Goal: Information Seeking & Learning: Learn about a topic

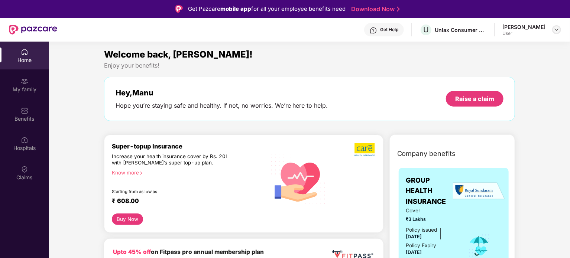
click at [556, 31] on img at bounding box center [557, 30] width 6 height 6
click at [36, 29] on img at bounding box center [33, 30] width 48 height 10
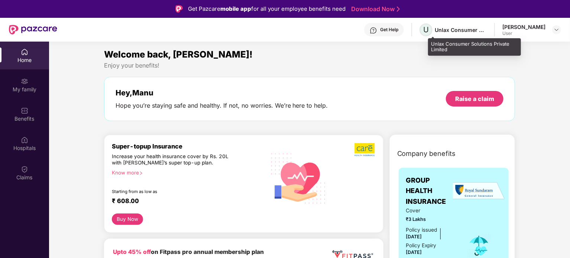
click at [429, 32] on span "U" at bounding box center [426, 29] width 6 height 9
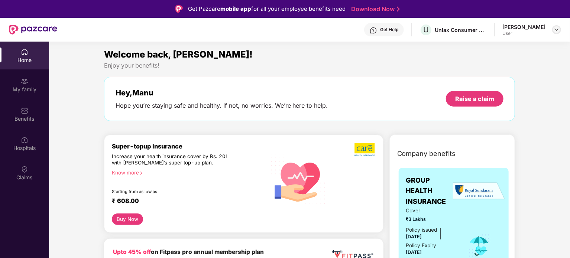
click at [555, 29] on img at bounding box center [557, 30] width 6 height 6
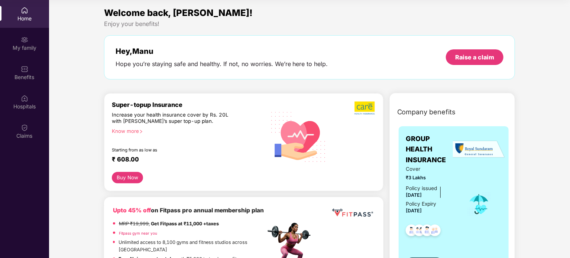
click at [481, 152] on img at bounding box center [479, 149] width 52 height 18
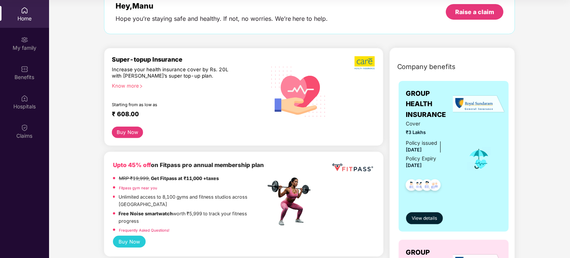
scroll to position [74, 0]
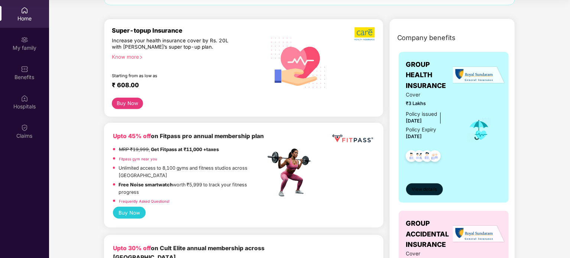
click at [426, 190] on span "View details" at bounding box center [424, 189] width 25 height 7
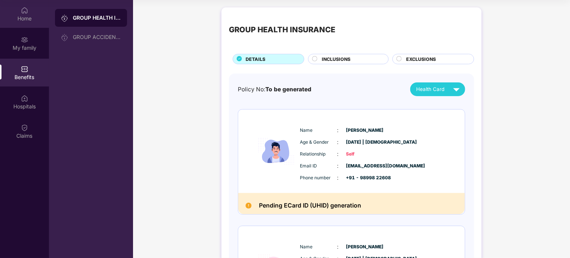
click at [21, 16] on div "Home" at bounding box center [24, 18] width 49 height 7
